Goal: Task Accomplishment & Management: Complete application form

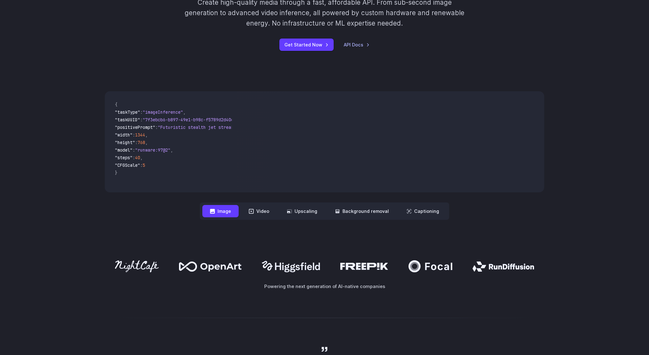
scroll to position [163, 0]
click at [340, 216] on button "Background removal" at bounding box center [361, 211] width 69 height 12
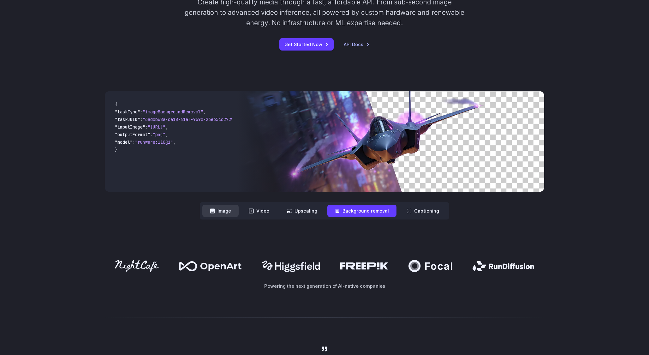
click at [222, 210] on button "Image" at bounding box center [220, 211] width 36 height 12
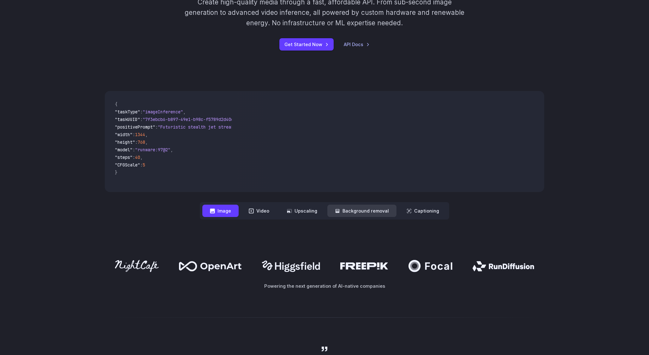
click at [362, 207] on button "Background removal" at bounding box center [361, 211] width 69 height 12
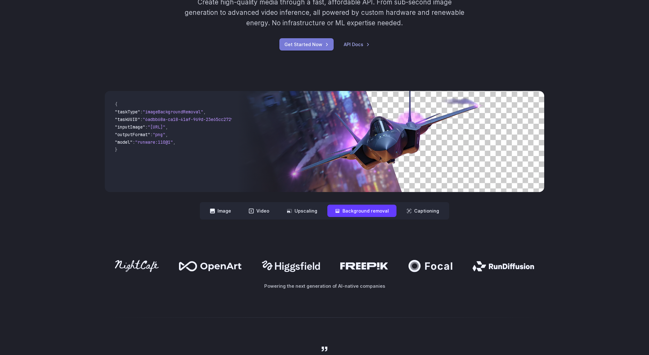
click at [317, 44] on link "Get Started Now" at bounding box center [306, 44] width 54 height 12
click at [314, 51] on link "Get Started Now" at bounding box center [306, 44] width 54 height 12
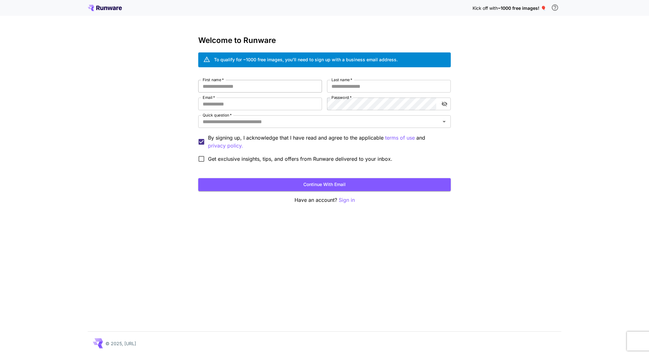
click at [261, 89] on input "First name   *" at bounding box center [260, 86] width 124 height 13
click at [275, 87] on input "First name   *" at bounding box center [260, 86] width 124 height 13
